Goal: Task Accomplishment & Management: Use online tool/utility

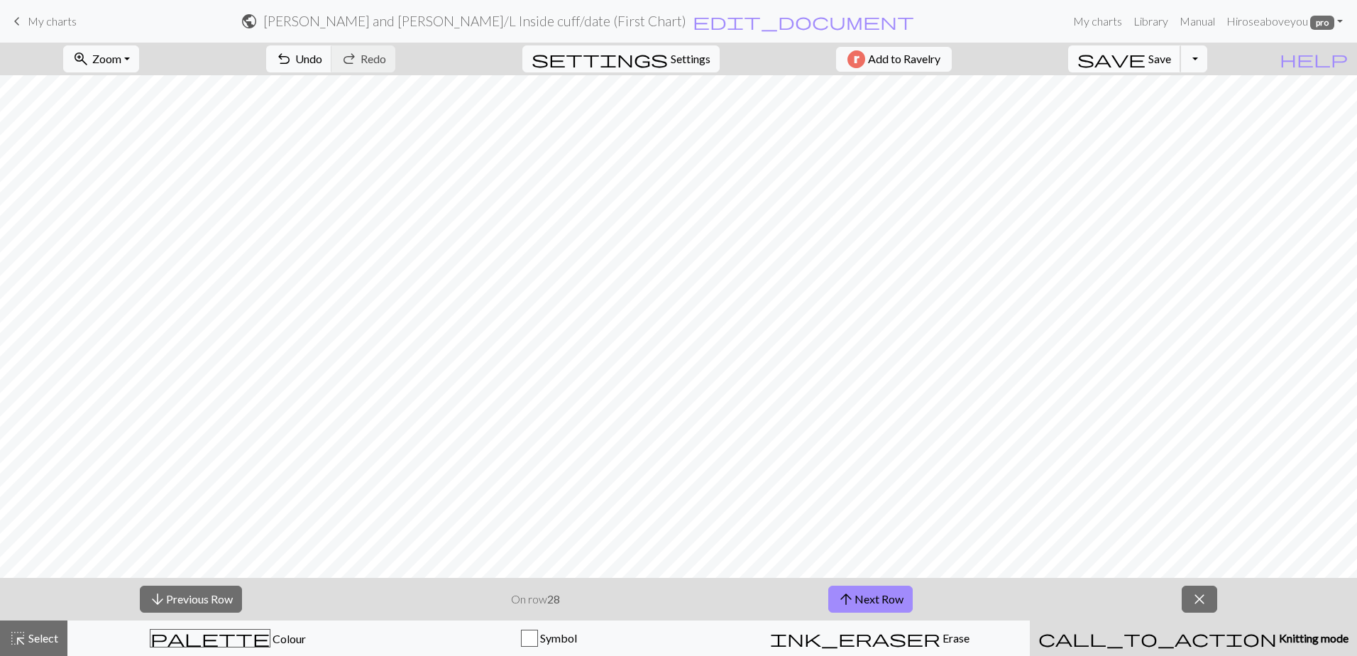
click at [1146, 63] on span "save" at bounding box center [1111, 59] width 68 height 20
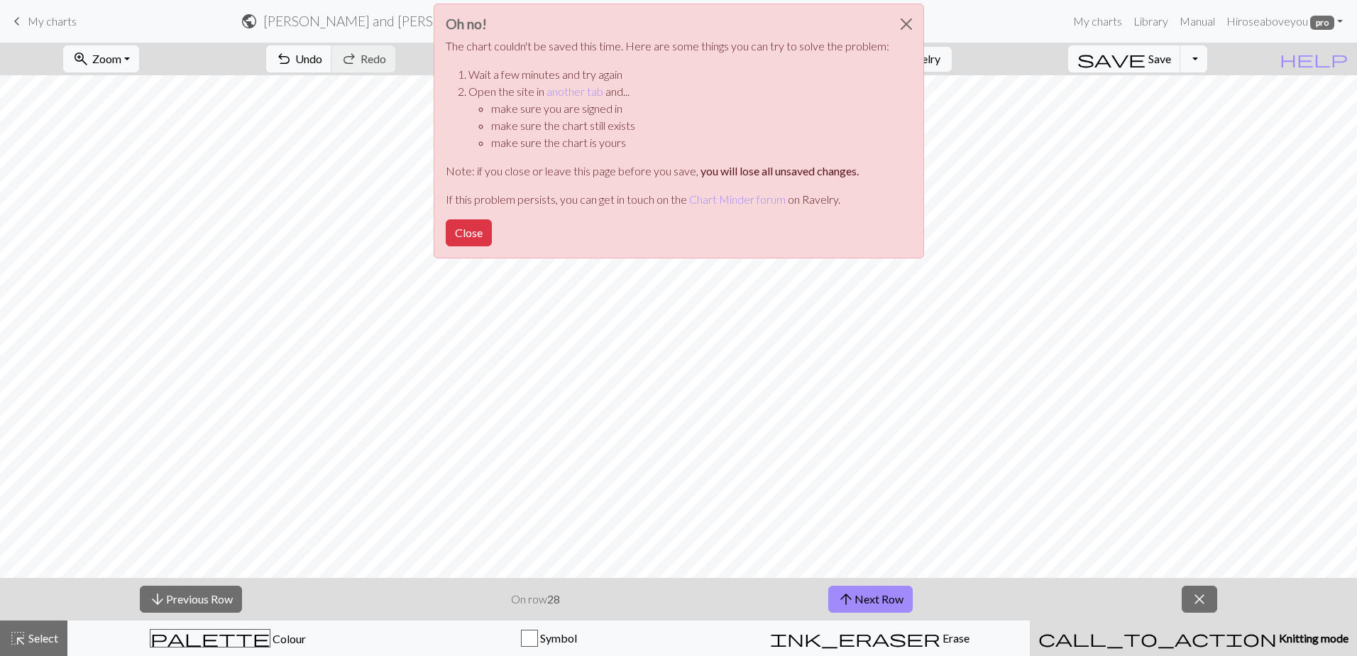
click at [1001, 257] on div "Oh no! The chart couldn't be saved this time. Here are some things you can try …" at bounding box center [678, 135] width 1357 height 270
click at [461, 234] on button "Close" at bounding box center [469, 232] width 46 height 27
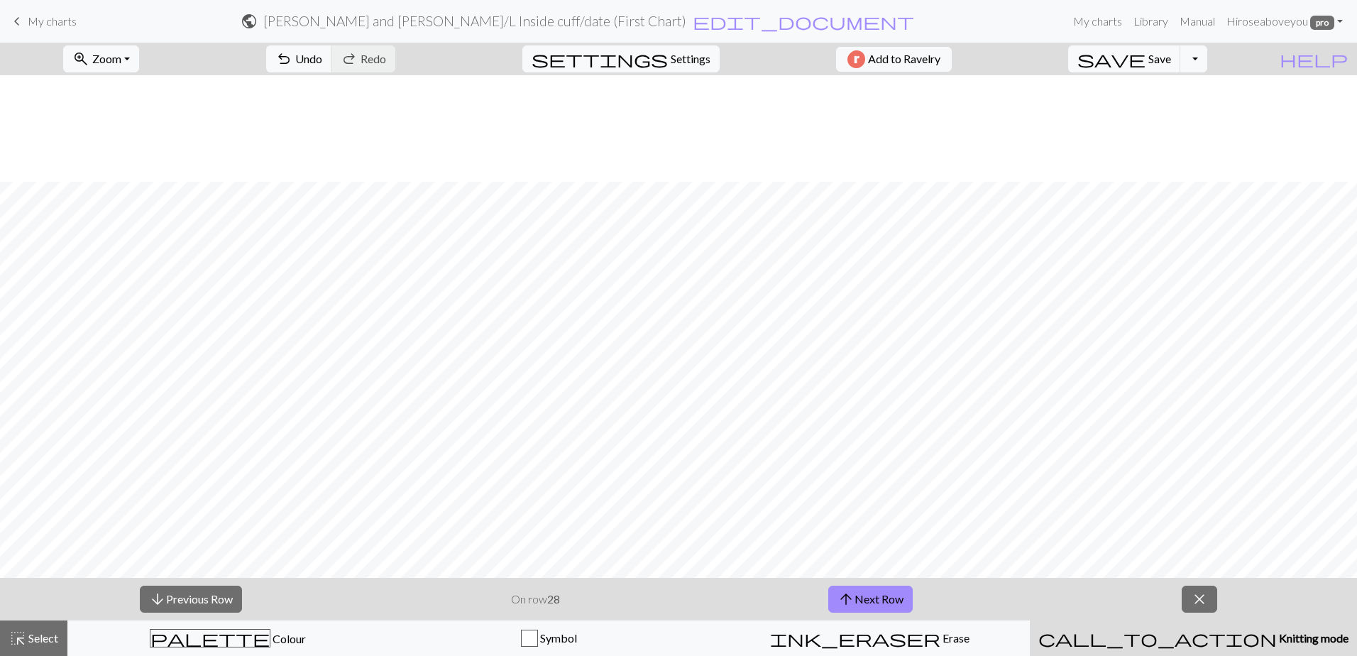
scroll to position [111, 0]
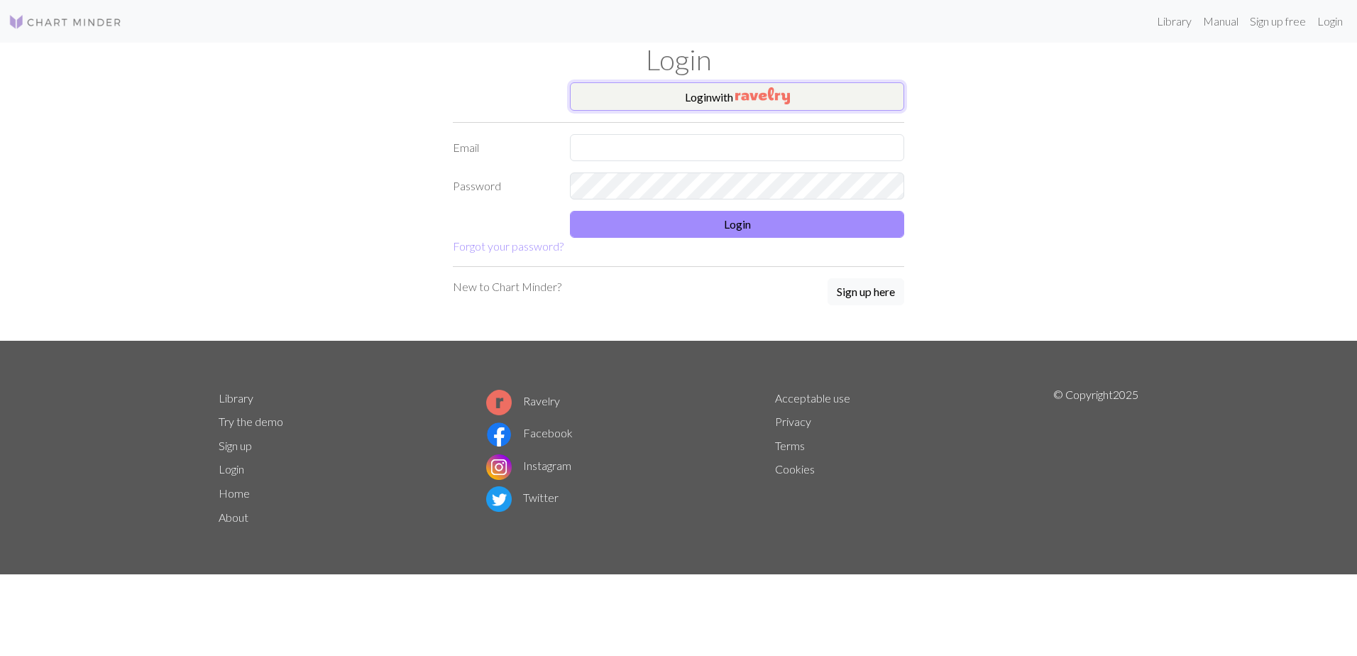
click at [776, 102] on img "button" at bounding box center [762, 95] width 55 height 17
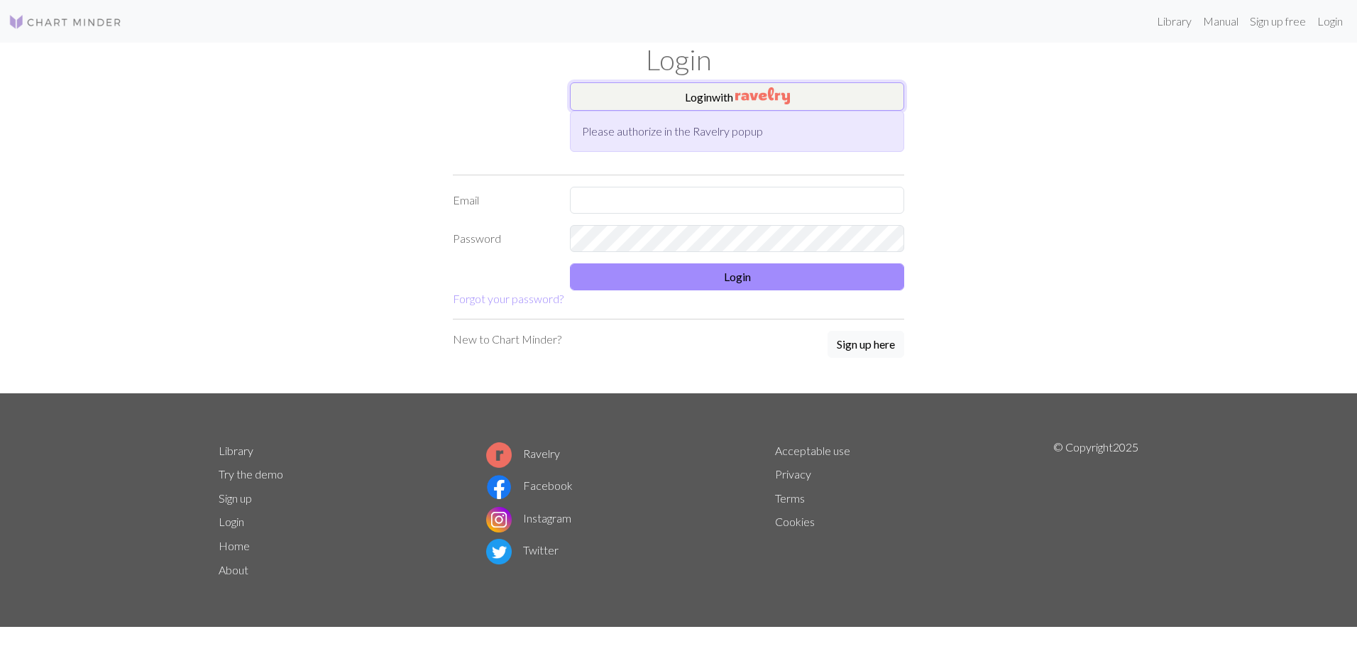
click at [751, 92] on img "button" at bounding box center [762, 95] width 55 height 17
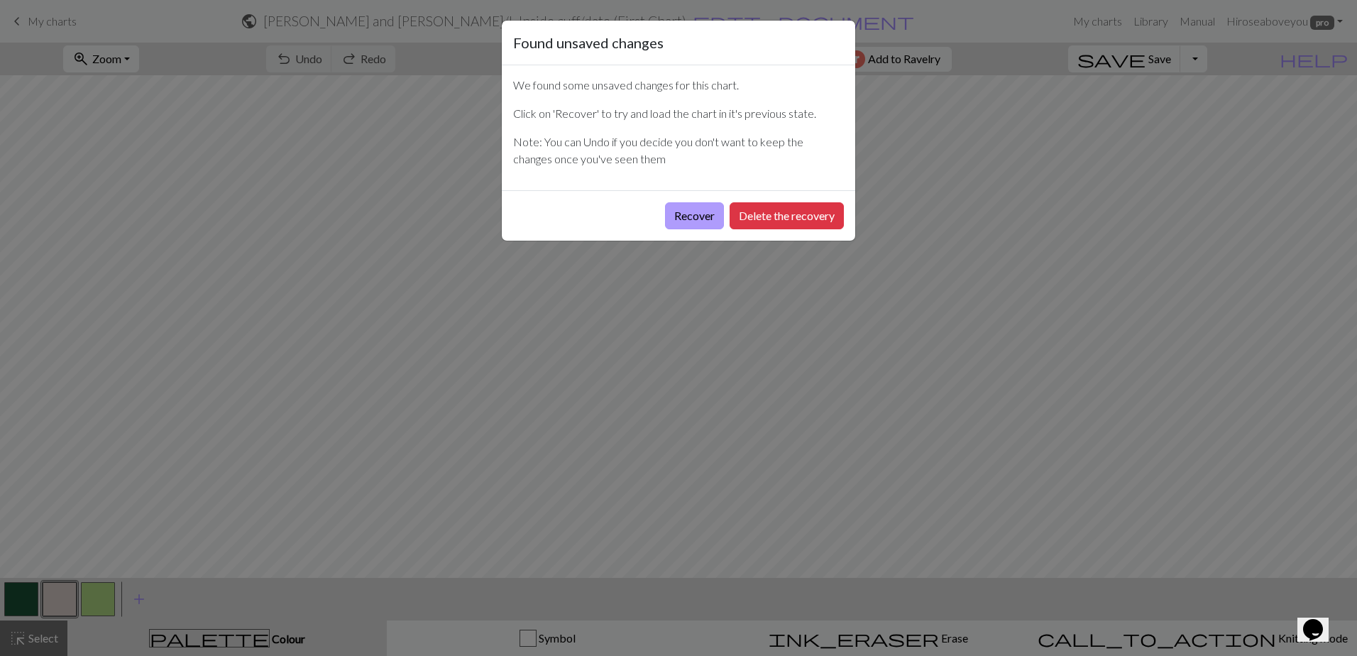
click at [701, 214] on button "Recover" at bounding box center [694, 215] width 59 height 27
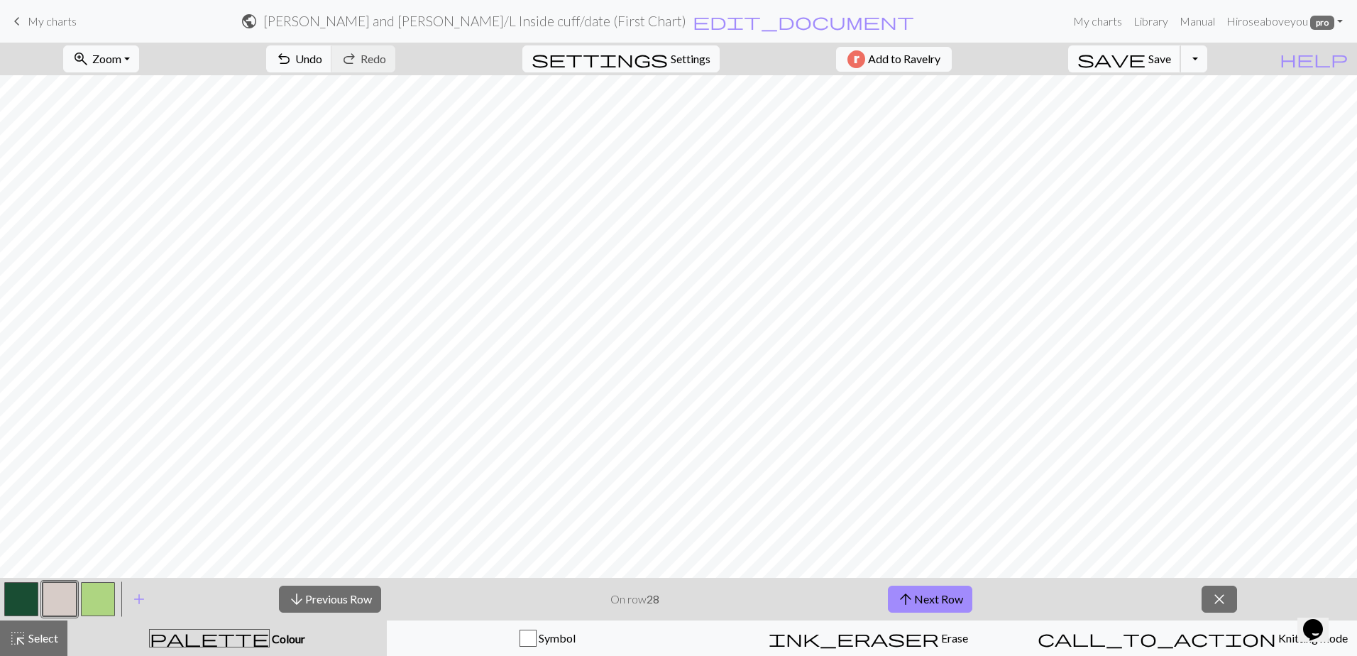
click at [1171, 60] on span "Save" at bounding box center [1159, 58] width 23 height 13
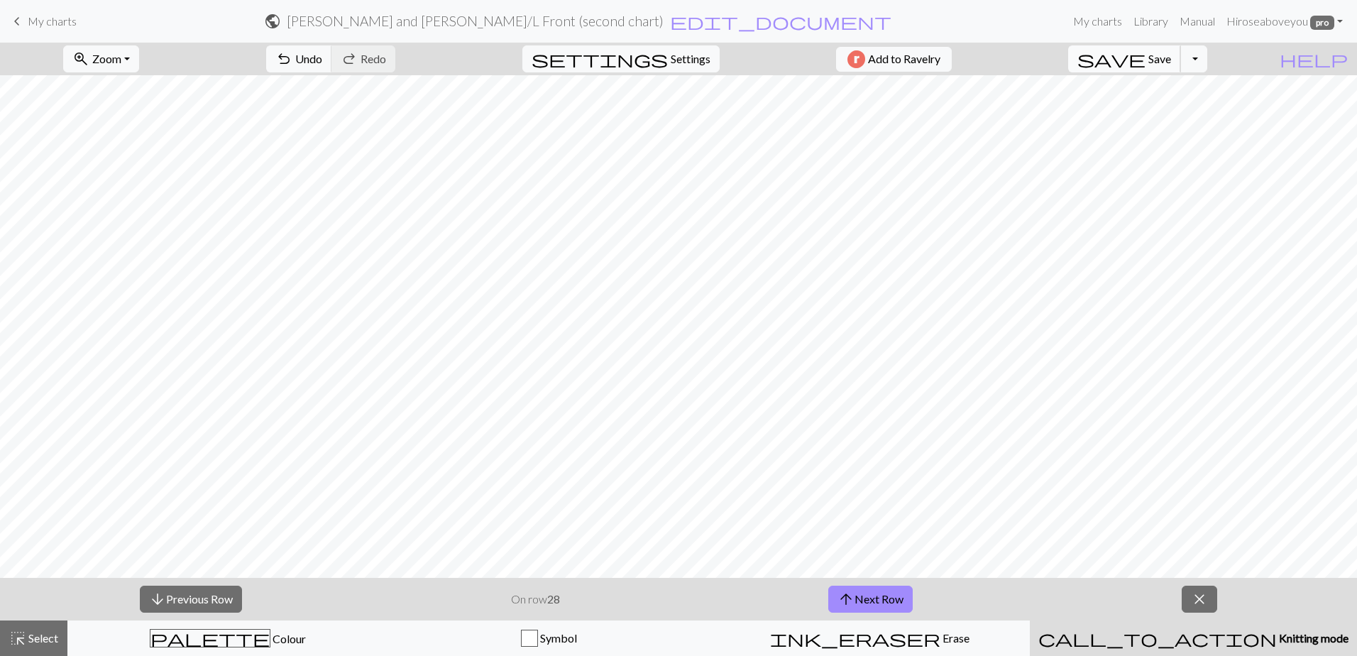
click at [1146, 55] on span "save" at bounding box center [1111, 59] width 68 height 20
click at [60, 18] on span "My charts" at bounding box center [52, 20] width 49 height 13
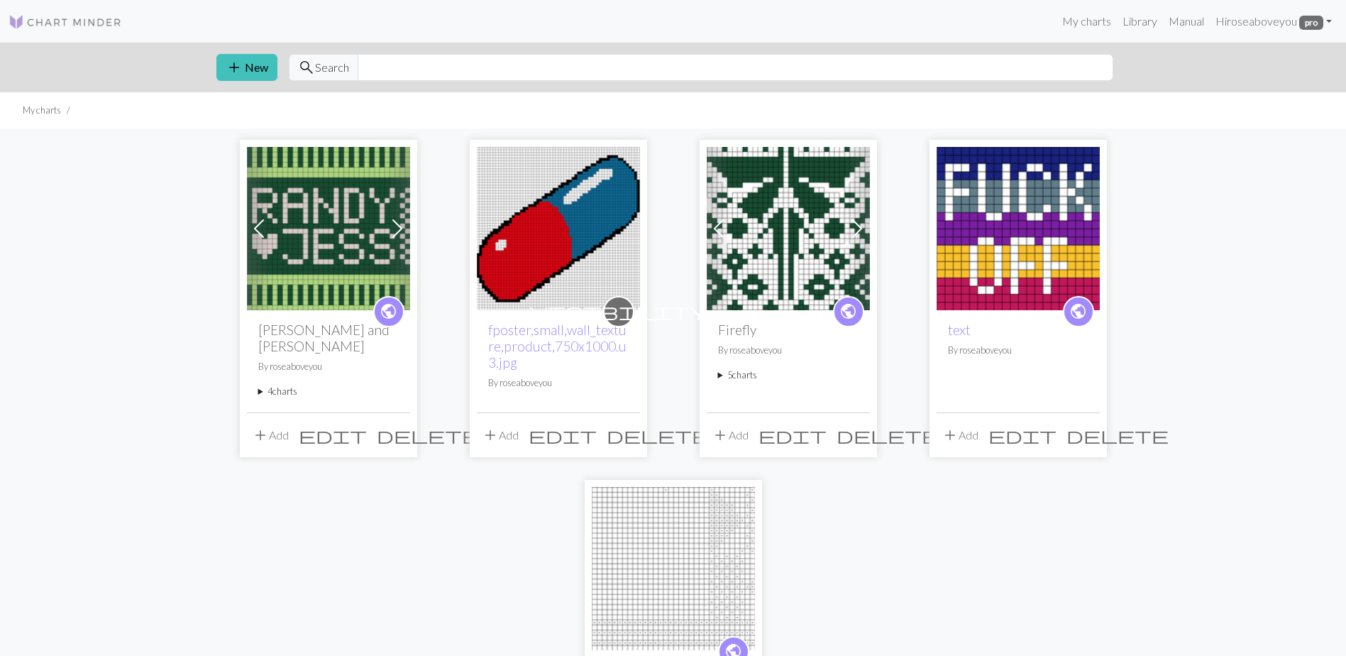
click at [283, 385] on summary "4 charts" at bounding box center [328, 391] width 141 height 13
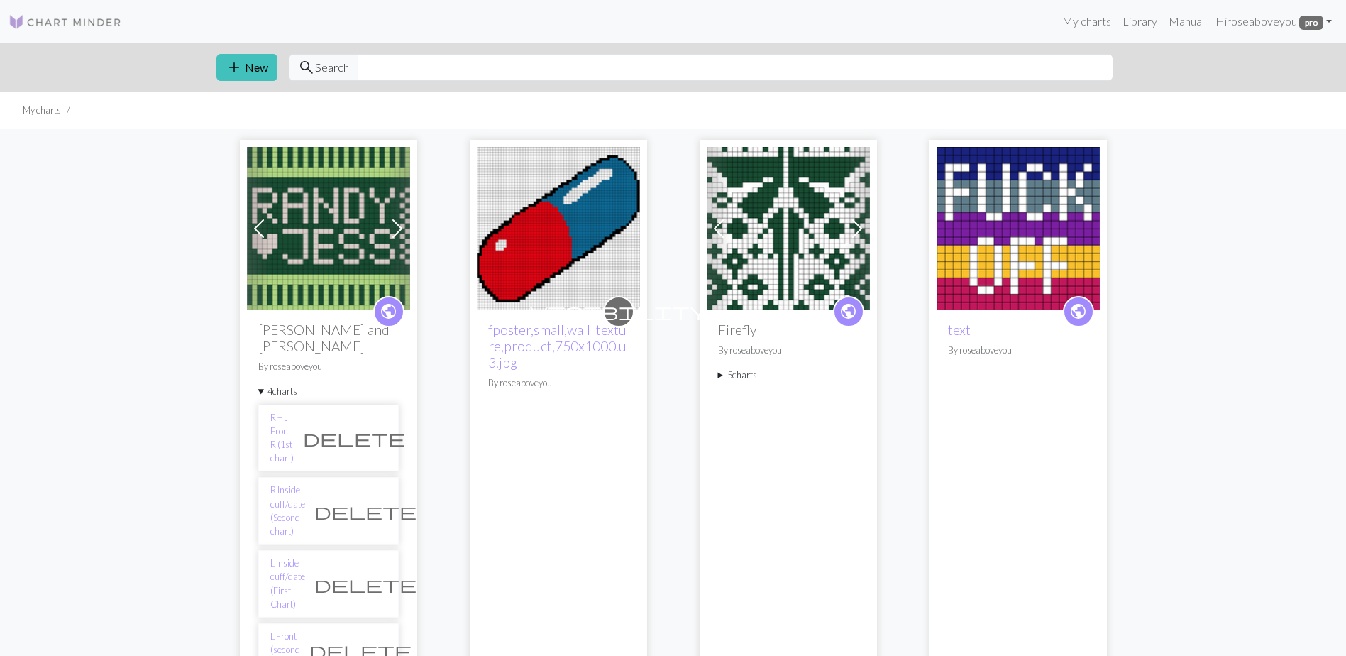
click at [744, 374] on summary "5 charts" at bounding box center [788, 374] width 141 height 13
